Goal: Task Accomplishment & Management: Manage account settings

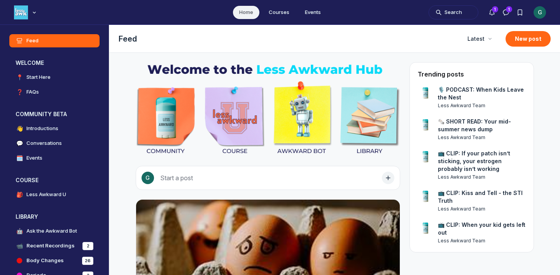
scroll to position [2111, 1489]
click at [497, 12] on button "Notifications" at bounding box center [492, 12] width 14 height 14
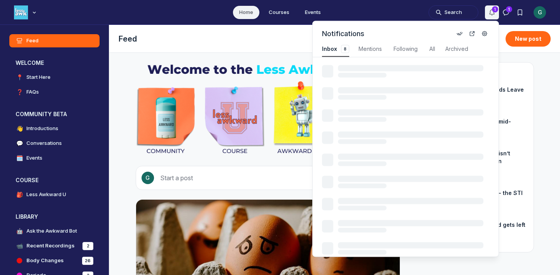
scroll to position [1053, 1648]
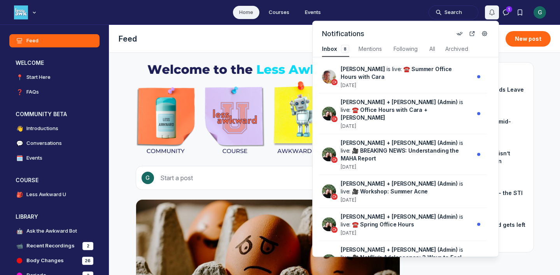
click at [497, 12] on button "Notifications" at bounding box center [492, 12] width 14 height 14
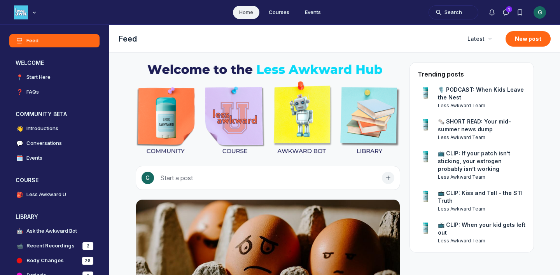
click at [540, 14] on div "G" at bounding box center [540, 12] width 12 height 12
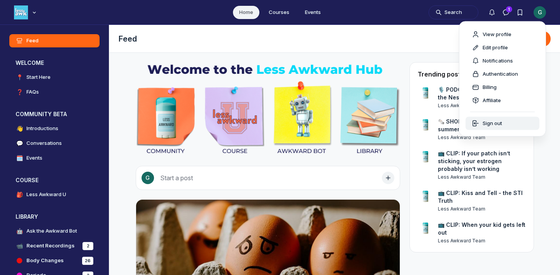
click at [481, 123] on div "Sign out" at bounding box center [487, 124] width 30 height 8
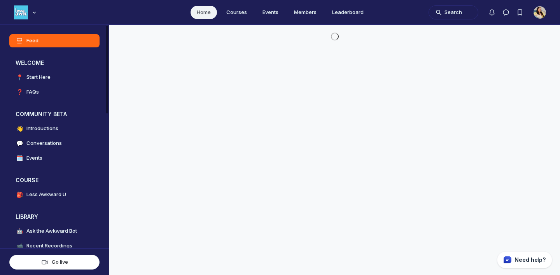
scroll to position [1989, 1489]
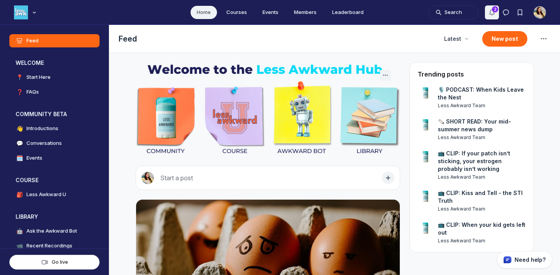
click at [491, 12] on icon "Notifications" at bounding box center [492, 13] width 8 height 8
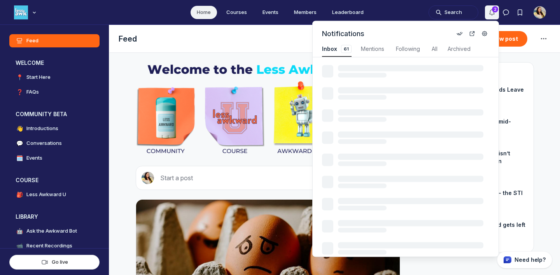
scroll to position [1053, 1656]
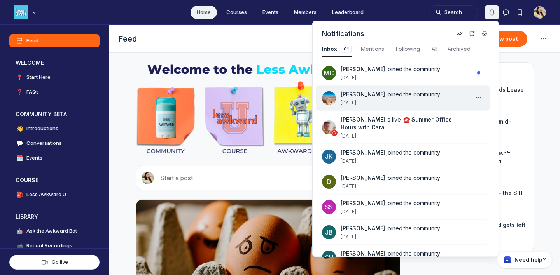
click at [423, 103] on div "[PERSON_NAME] joined the community [DATE]" at bounding box center [407, 99] width 133 height 16
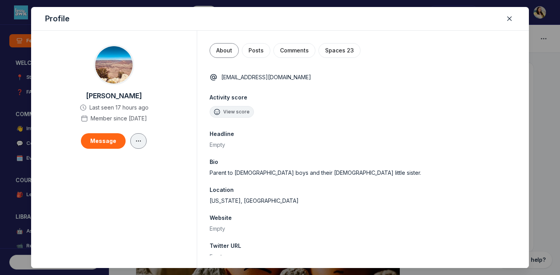
click at [141, 141] on icon "button" at bounding box center [139, 141] width 8 height 6
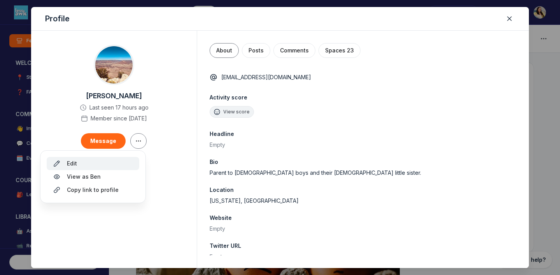
click at [125, 159] on button "Edit" at bounding box center [93, 163] width 93 height 13
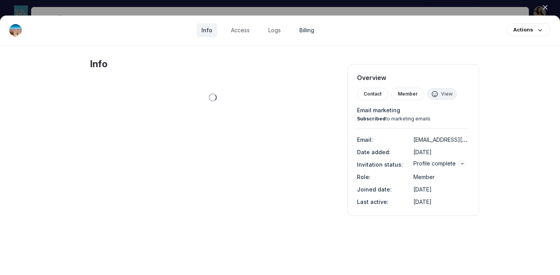
click at [310, 32] on link "Billing" at bounding box center [307, 30] width 24 height 14
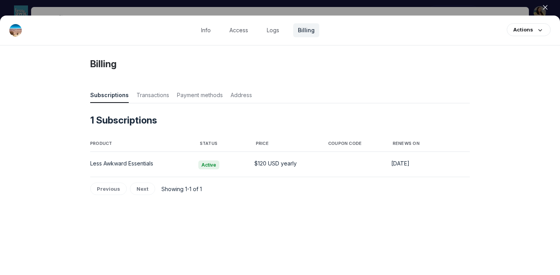
click at [350, 4] on div at bounding box center [280, 137] width 560 height 275
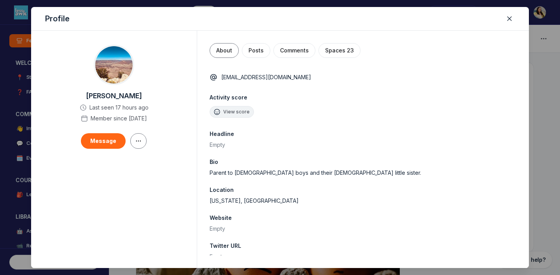
scroll to position [1989, 1489]
click at [508, 19] on icon "Close" at bounding box center [510, 19] width 8 height 8
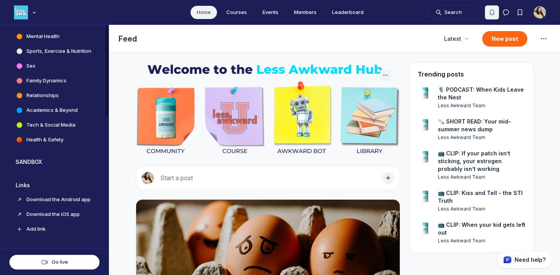
scroll to position [0, 0]
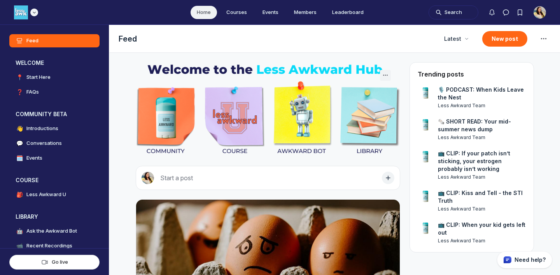
click at [32, 18] on div "Main navigation bar" at bounding box center [26, 12] width 24 height 14
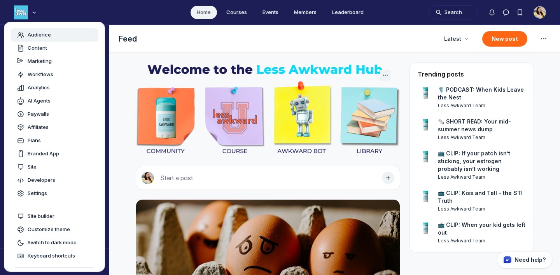
click at [38, 40] on link "Audience" at bounding box center [54, 34] width 88 height 13
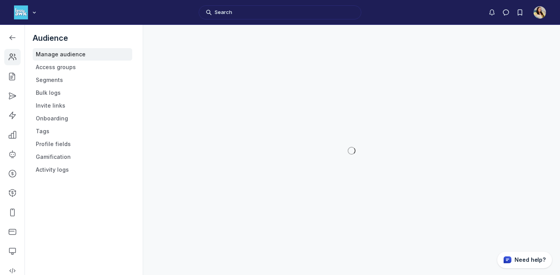
scroll to position [2110, 1108]
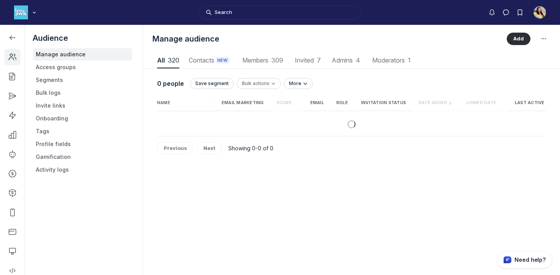
scroll to position [1051, 2735]
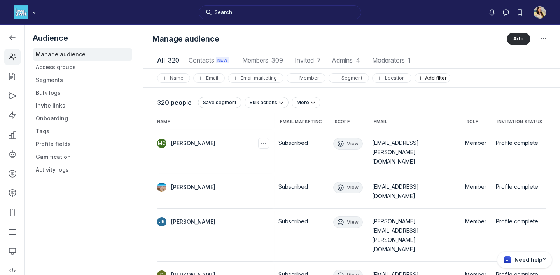
click at [198, 145] on span "[PERSON_NAME]" at bounding box center [193, 144] width 44 height 8
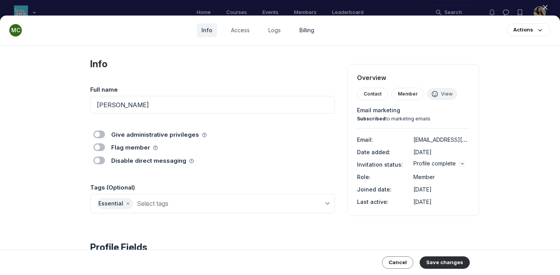
click at [308, 30] on link "Billing" at bounding box center [307, 30] width 24 height 14
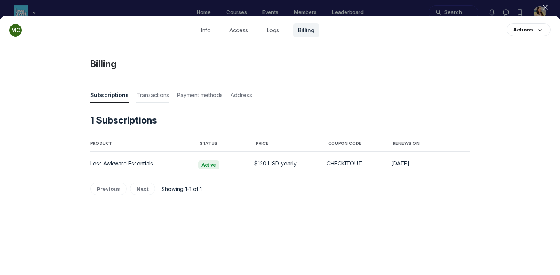
click at [154, 101] on span "Transactions" at bounding box center [152, 96] width 33 height 11
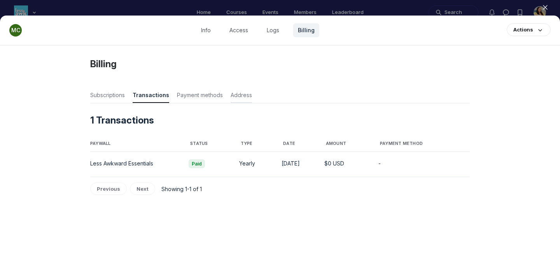
click at [238, 96] on span "Address" at bounding box center [241, 96] width 21 height 11
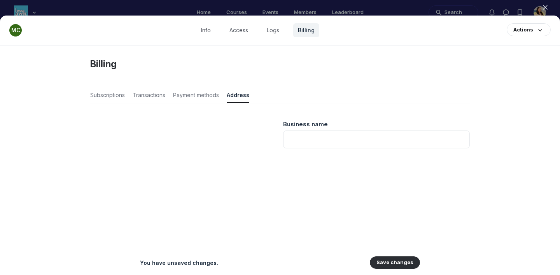
scroll to position [6, 0]
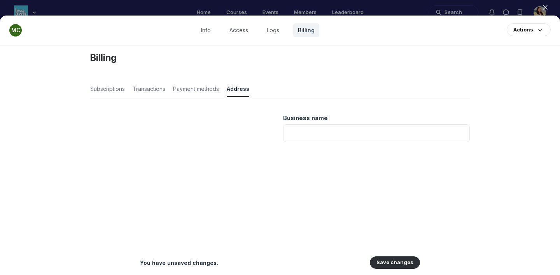
click at [220, 13] on div at bounding box center [280, 137] width 560 height 275
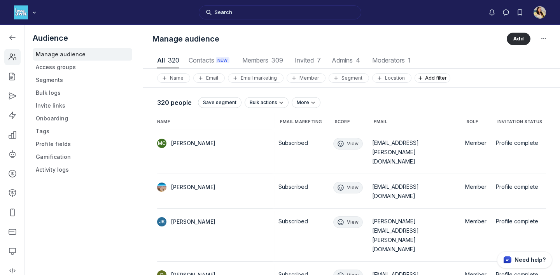
scroll to position [1051, 2735]
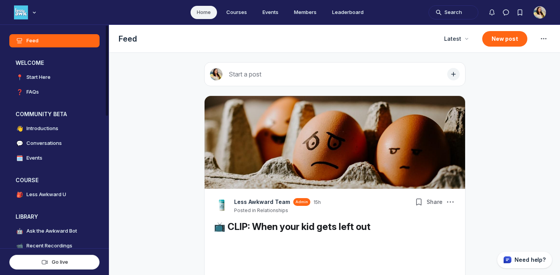
scroll to position [1989, 1489]
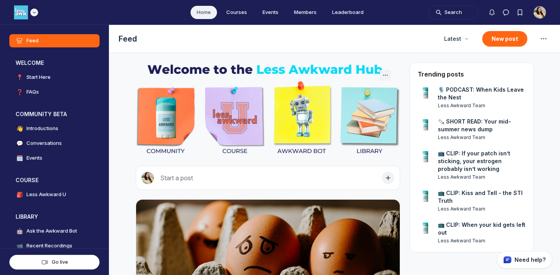
click at [35, 12] on use "Main navigation bar" at bounding box center [34, 12] width 2 height 1
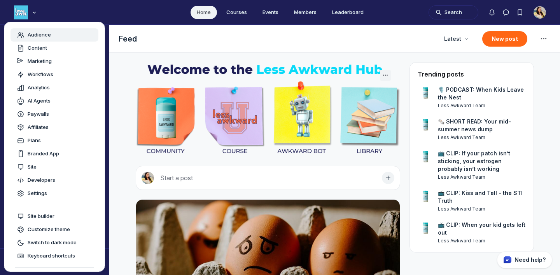
click at [43, 37] on span "Audience" at bounding box center [39, 35] width 23 height 8
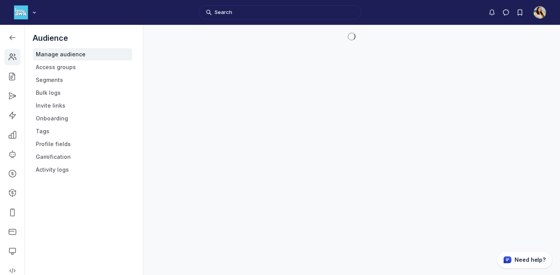
scroll to position [2110, 1108]
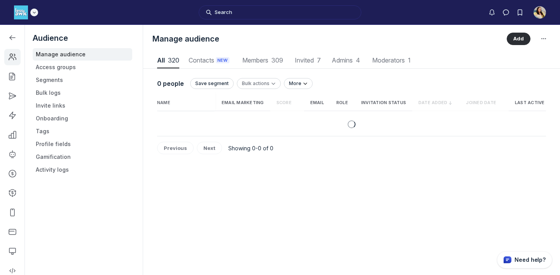
scroll to position [1051, 2735]
click at [33, 8] on div "Main navigation bar" at bounding box center [26, 12] width 24 height 14
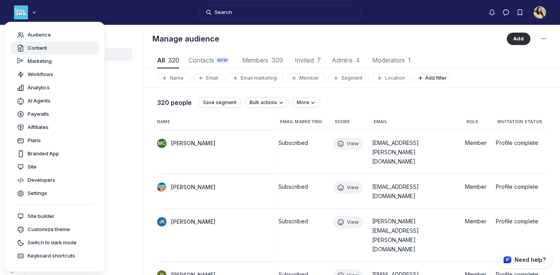
click at [56, 43] on link "Content" at bounding box center [54, 48] width 88 height 13
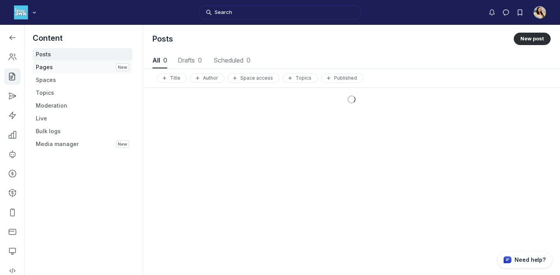
scroll to position [1053, 2791]
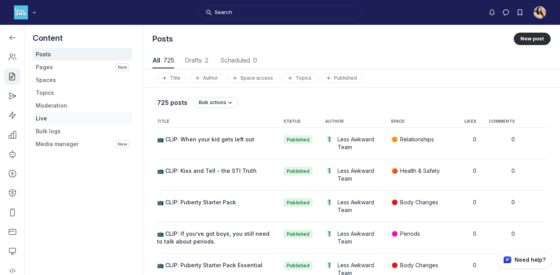
click at [46, 117] on link "Live" at bounding box center [83, 118] width 100 height 12
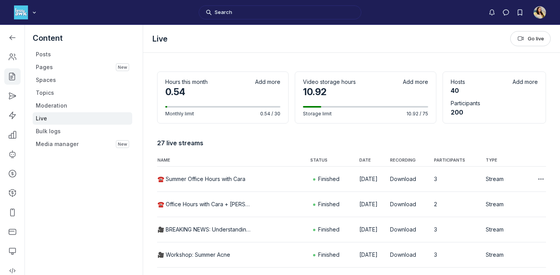
click at [195, 179] on button "☎️ Summer Office Hours with Cara" at bounding box center [201, 179] width 88 height 8
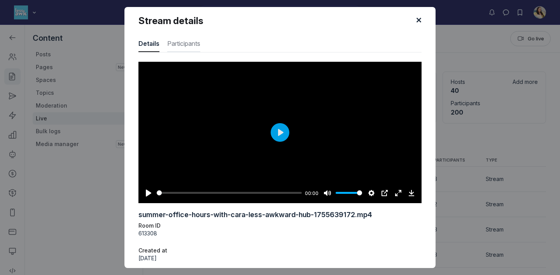
click at [187, 52] on button "Participants" at bounding box center [183, 42] width 33 height 19
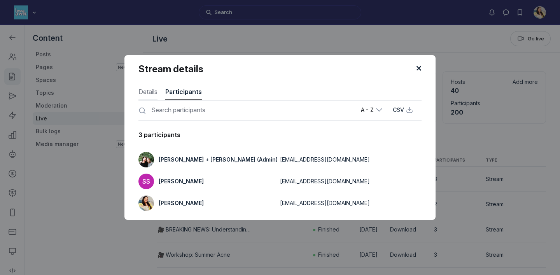
click at [145, 85] on button "Details" at bounding box center [147, 91] width 19 height 19
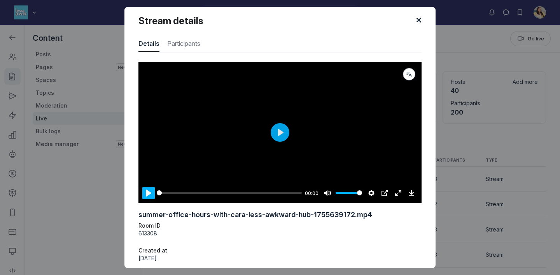
click at [145, 187] on button "Pause Play" at bounding box center [148, 193] width 12 height 12
click at [145, 203] on div "Pause Play % buffered 29:56 -31:07 Unmute Mute Settings Captions Disabled Quali…" at bounding box center [279, 188] width 283 height 30
click at [146, 199] on button "Pause Play" at bounding box center [148, 193] width 12 height 12
type input "0.28"
click at [184, 46] on span "Participants" at bounding box center [183, 45] width 33 height 12
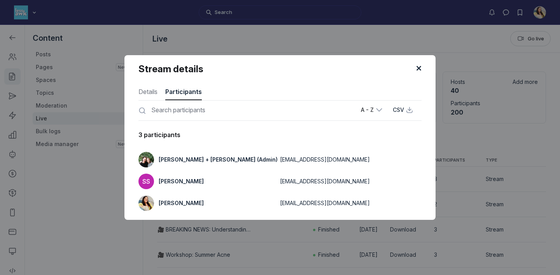
click at [418, 72] on icon "submit" at bounding box center [419, 69] width 12 height 12
